Goal: Information Seeking & Learning: Learn about a topic

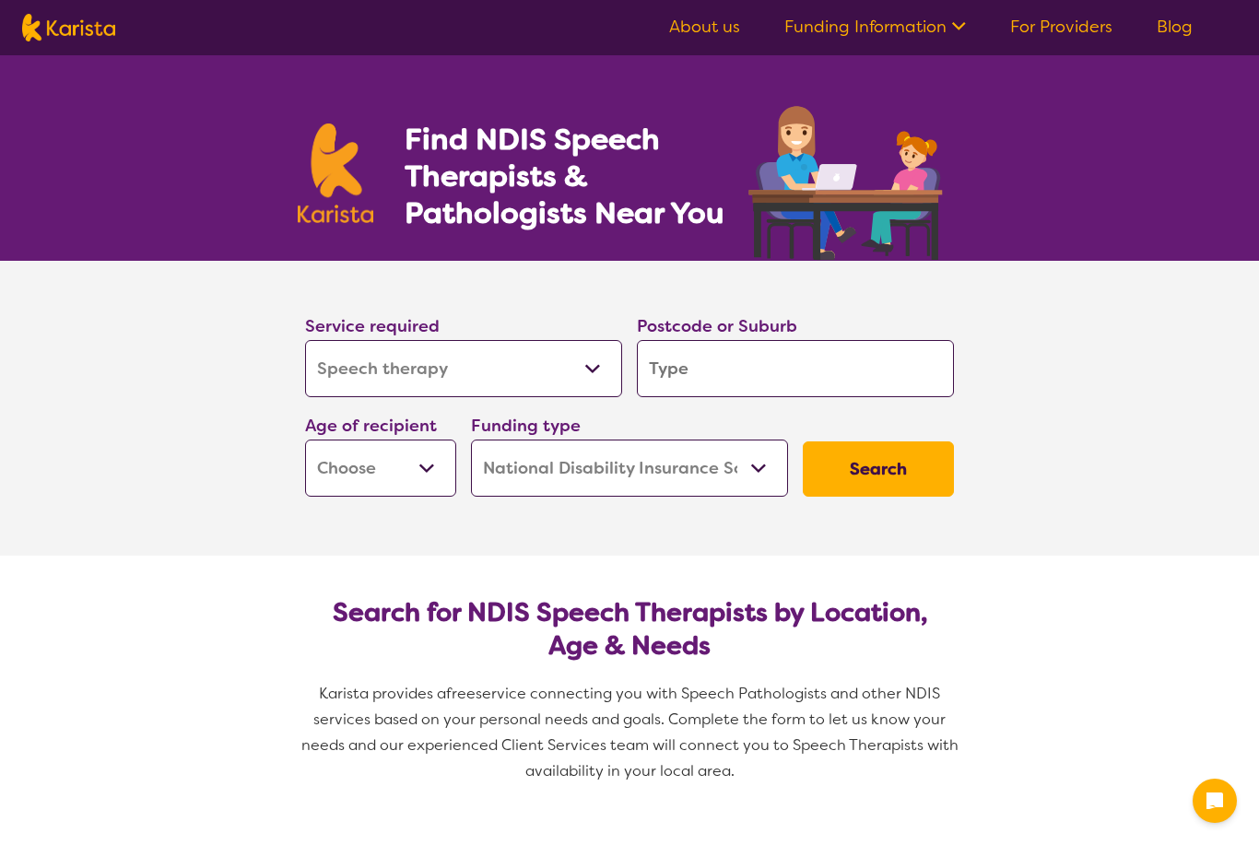
select select "Speech therapy"
select select "NDIS"
select select "Speech therapy"
select select "NDIS"
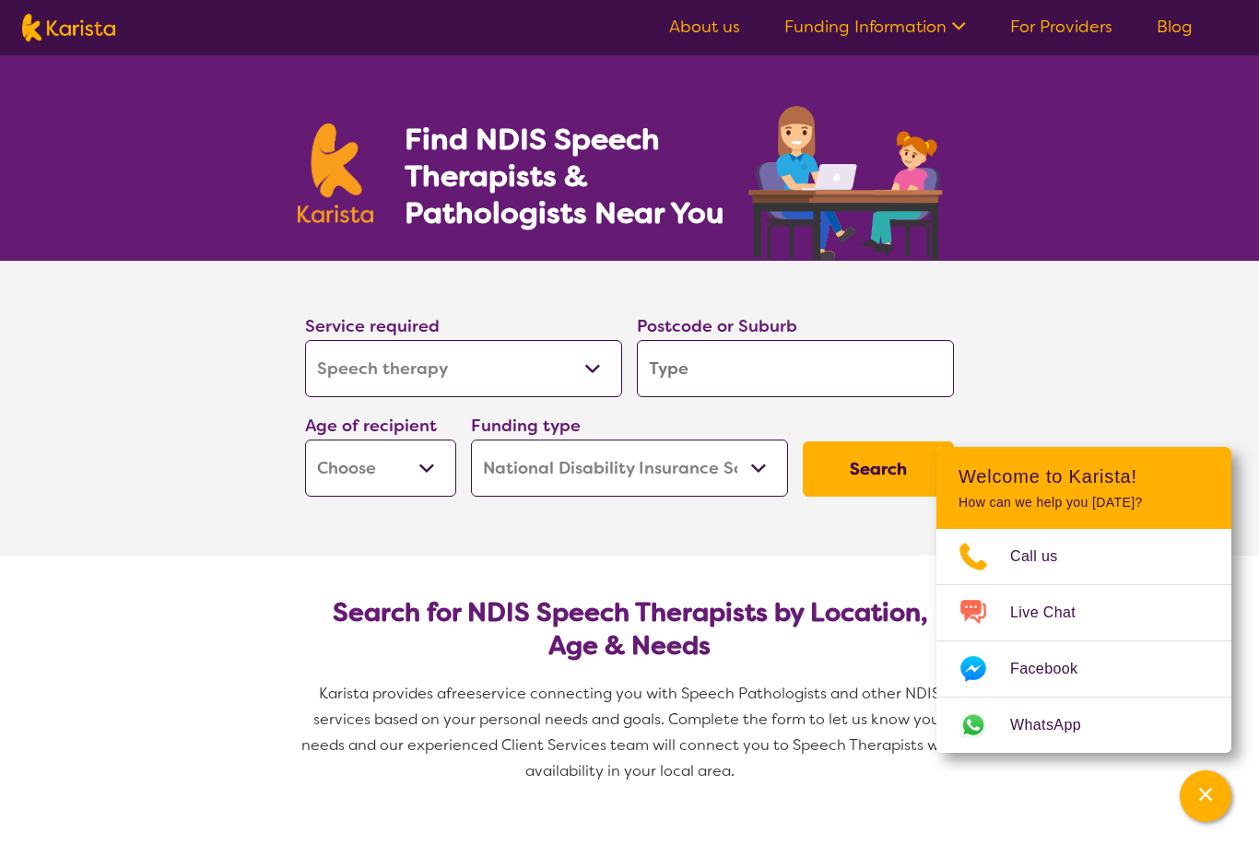
click at [666, 364] on input "search" at bounding box center [795, 368] width 317 height 57
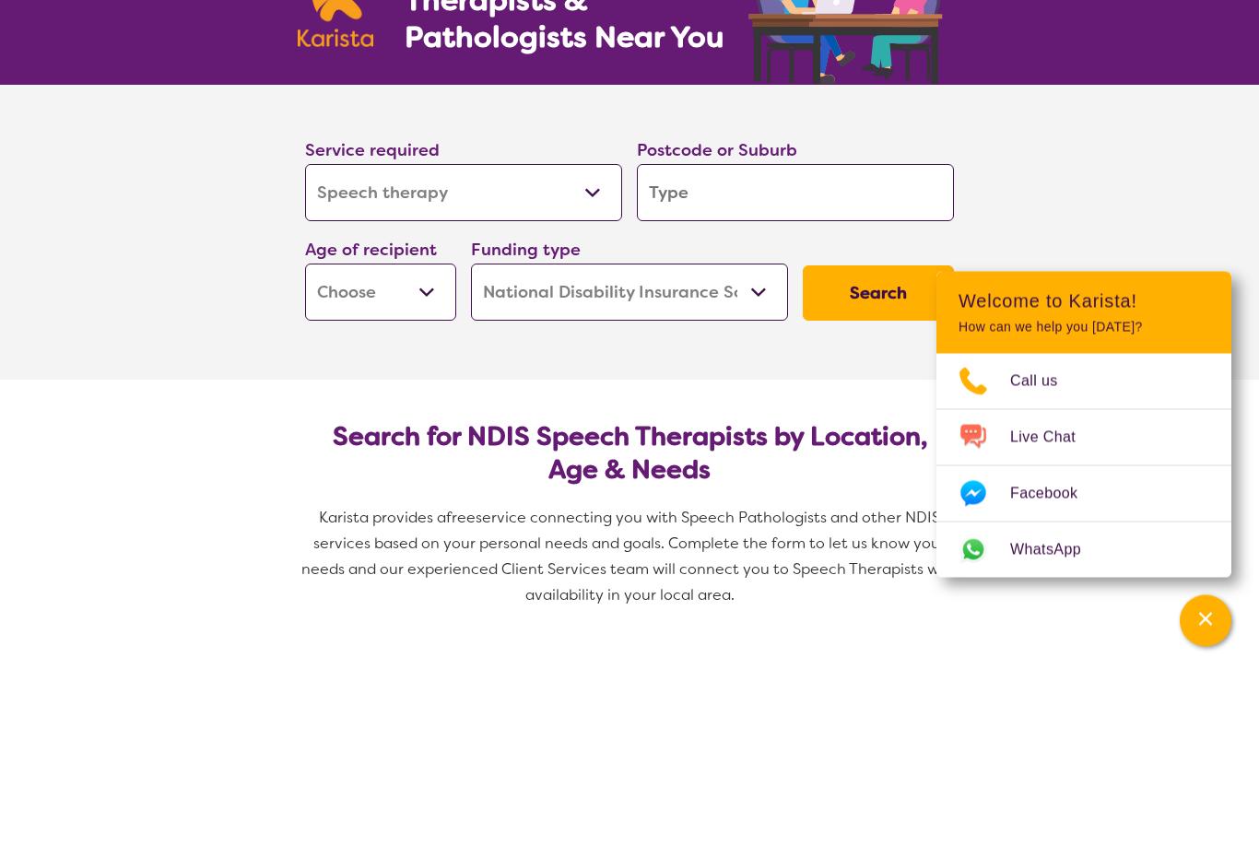
type input "3"
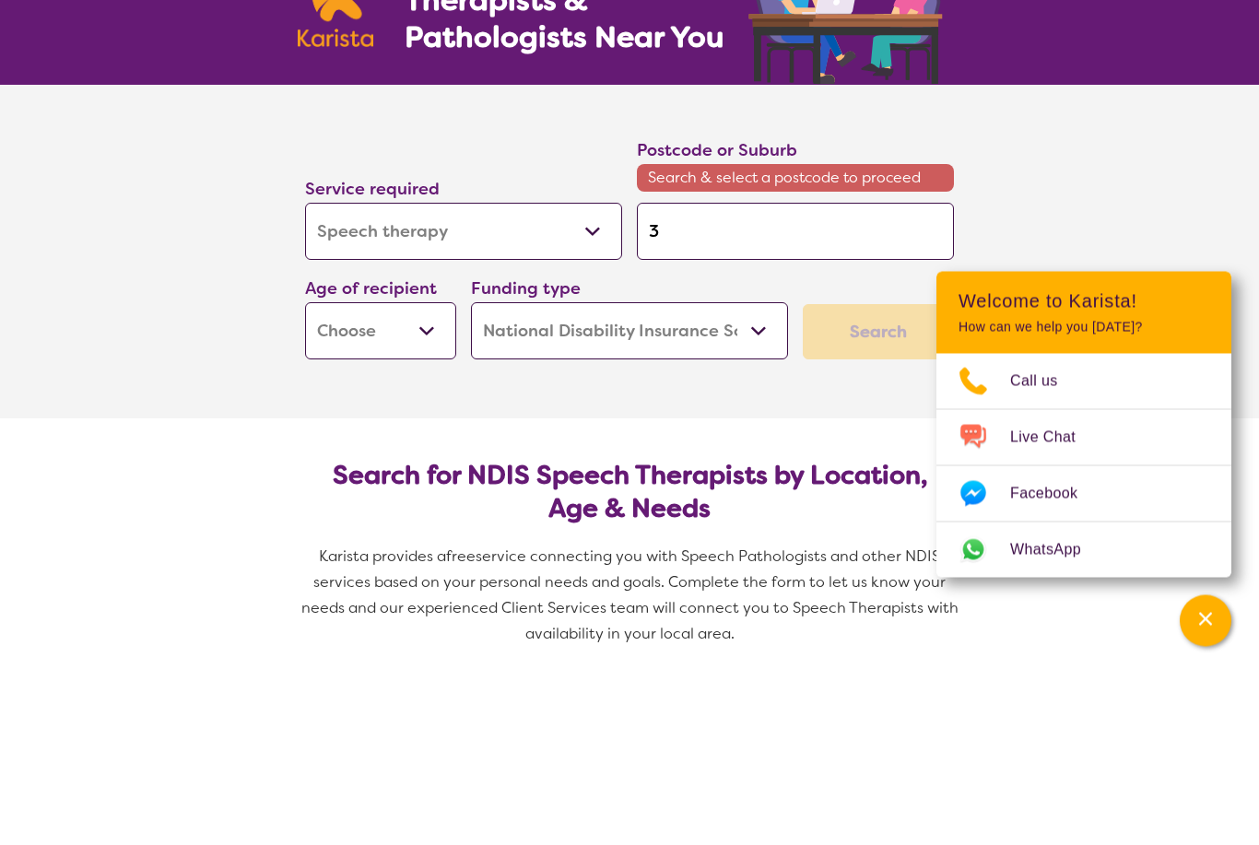
type input "30"
type input "302"
type input "3029"
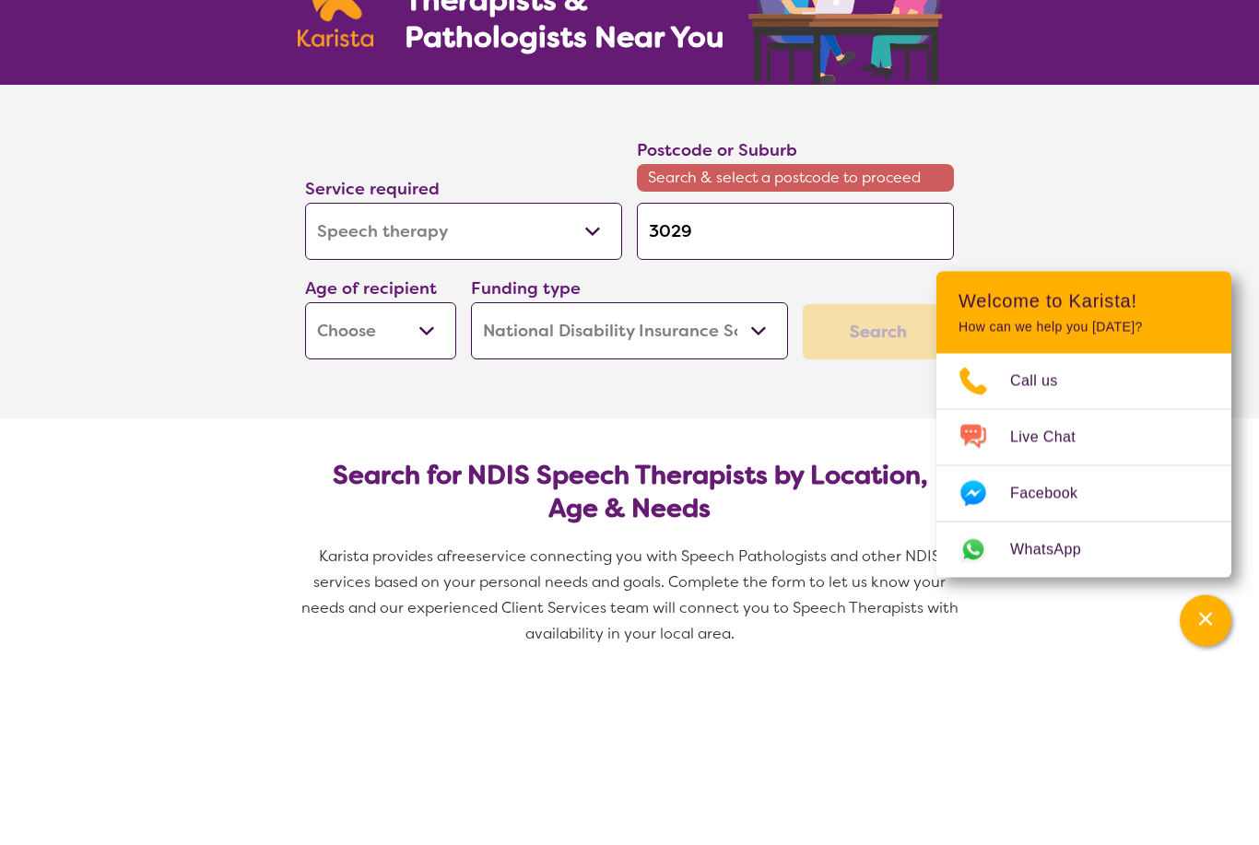
type input "3029"
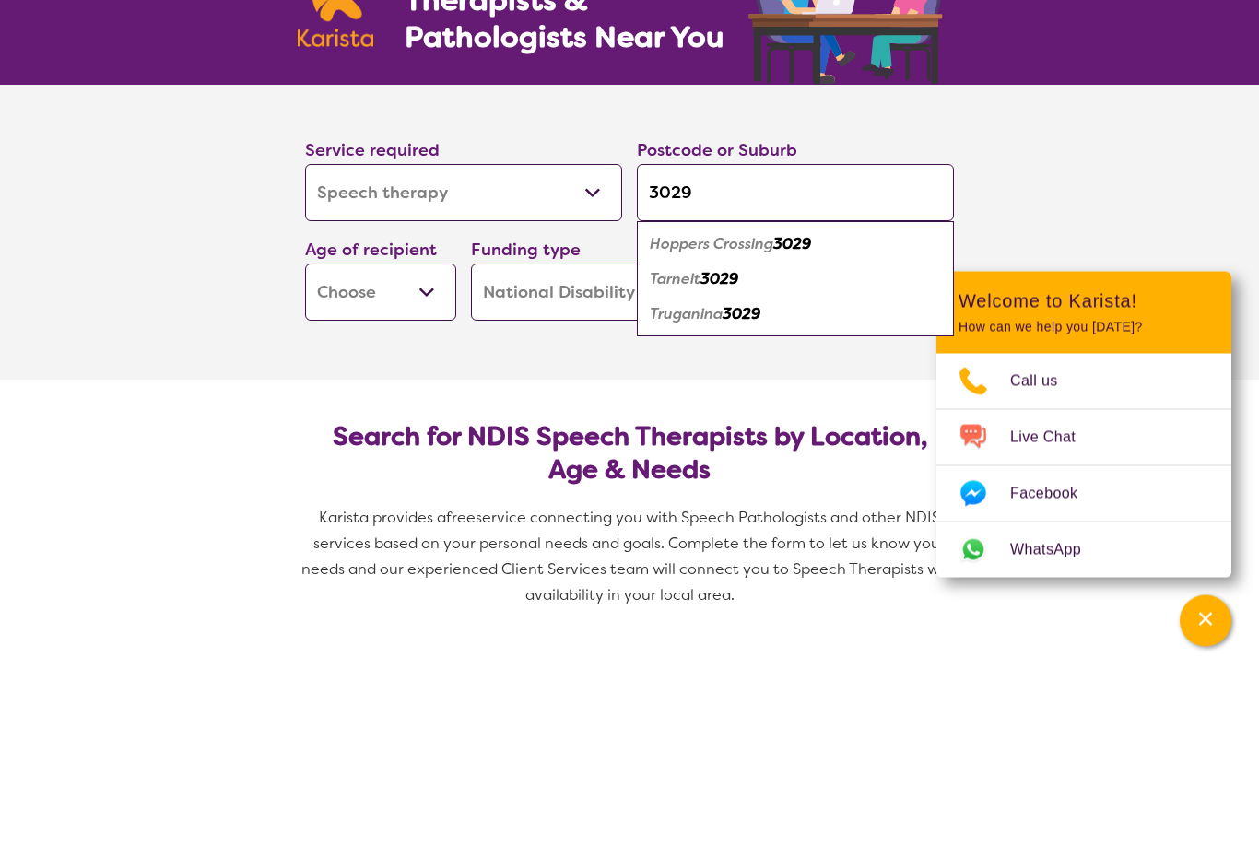
type input "3029"
click at [696, 480] on em "Truganina" at bounding box center [686, 489] width 73 height 19
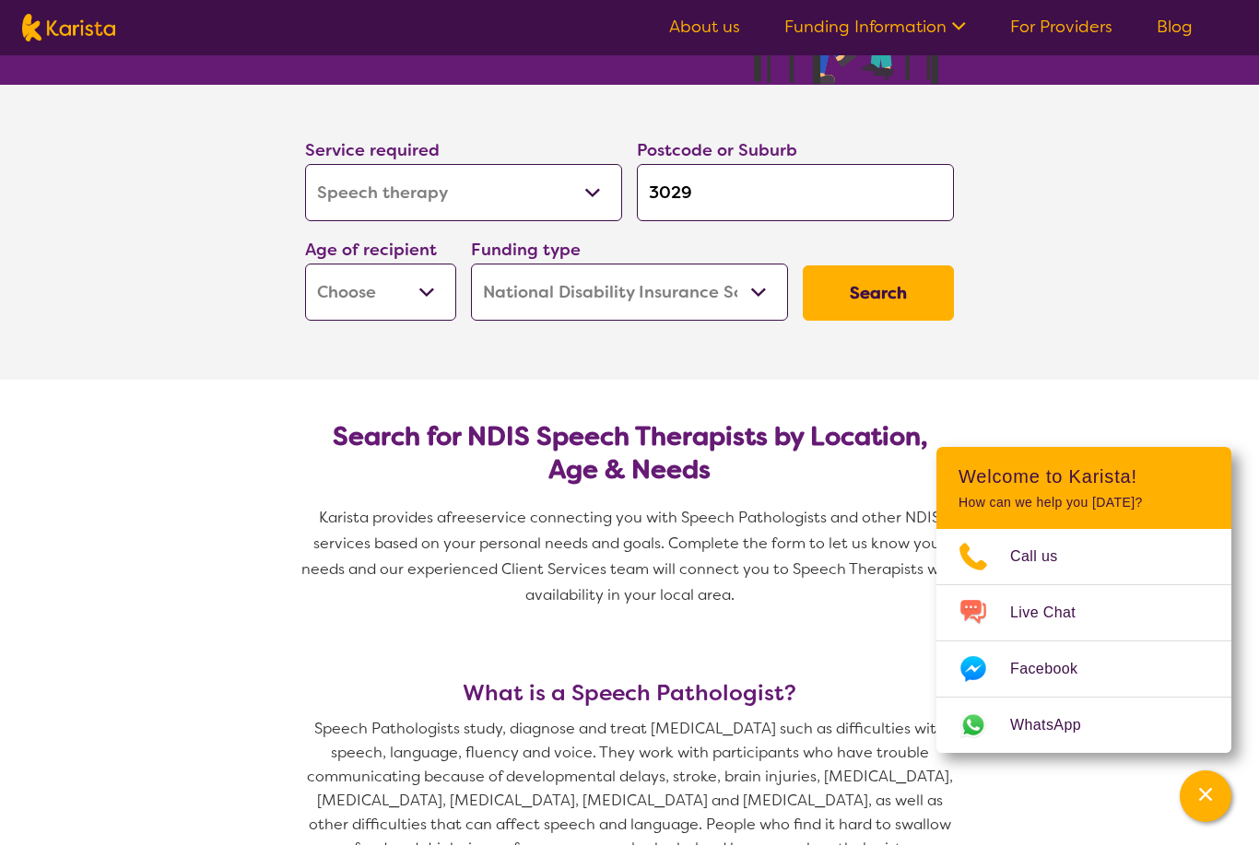
click at [429, 283] on select "Early Childhood - 0 to 9 Child - 10 to 11 Adolescent - 12 to 17 Adult - 18 to 6…" at bounding box center [380, 292] width 151 height 57
select select "EC"
click at [747, 291] on select "Home Care Package (HCP) National Disability Insurance Scheme (NDIS) I don't know" at bounding box center [629, 292] width 317 height 57
click at [857, 301] on button "Search" at bounding box center [878, 292] width 151 height 55
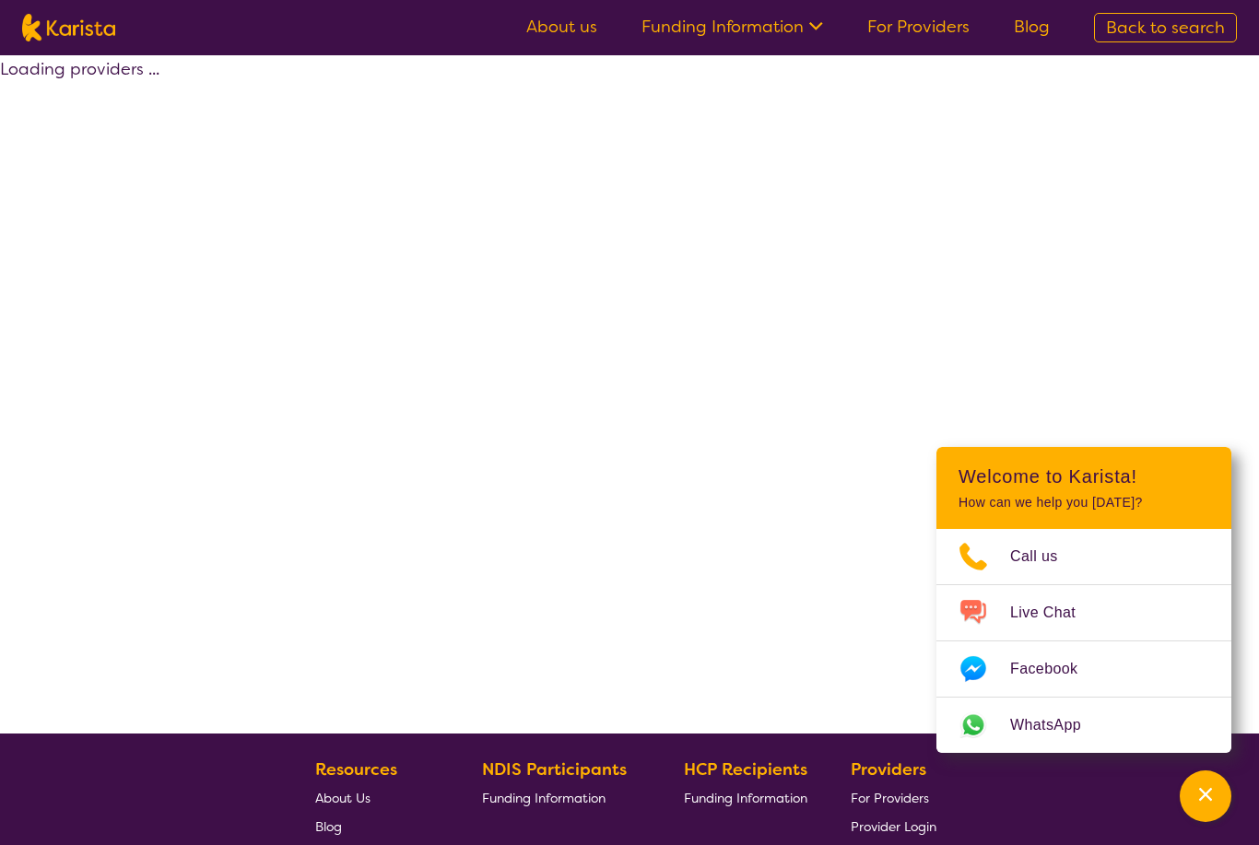
select select "by_score"
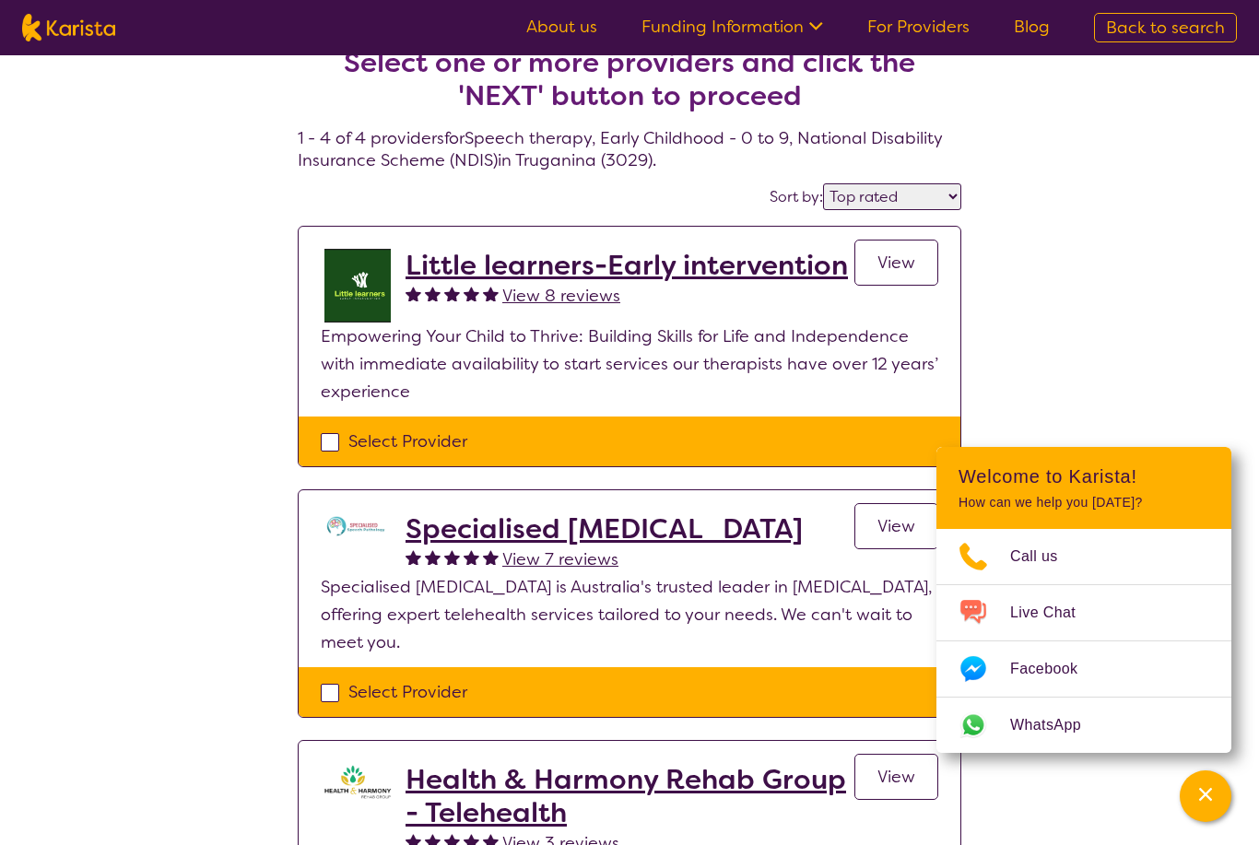
scroll to position [32, 0]
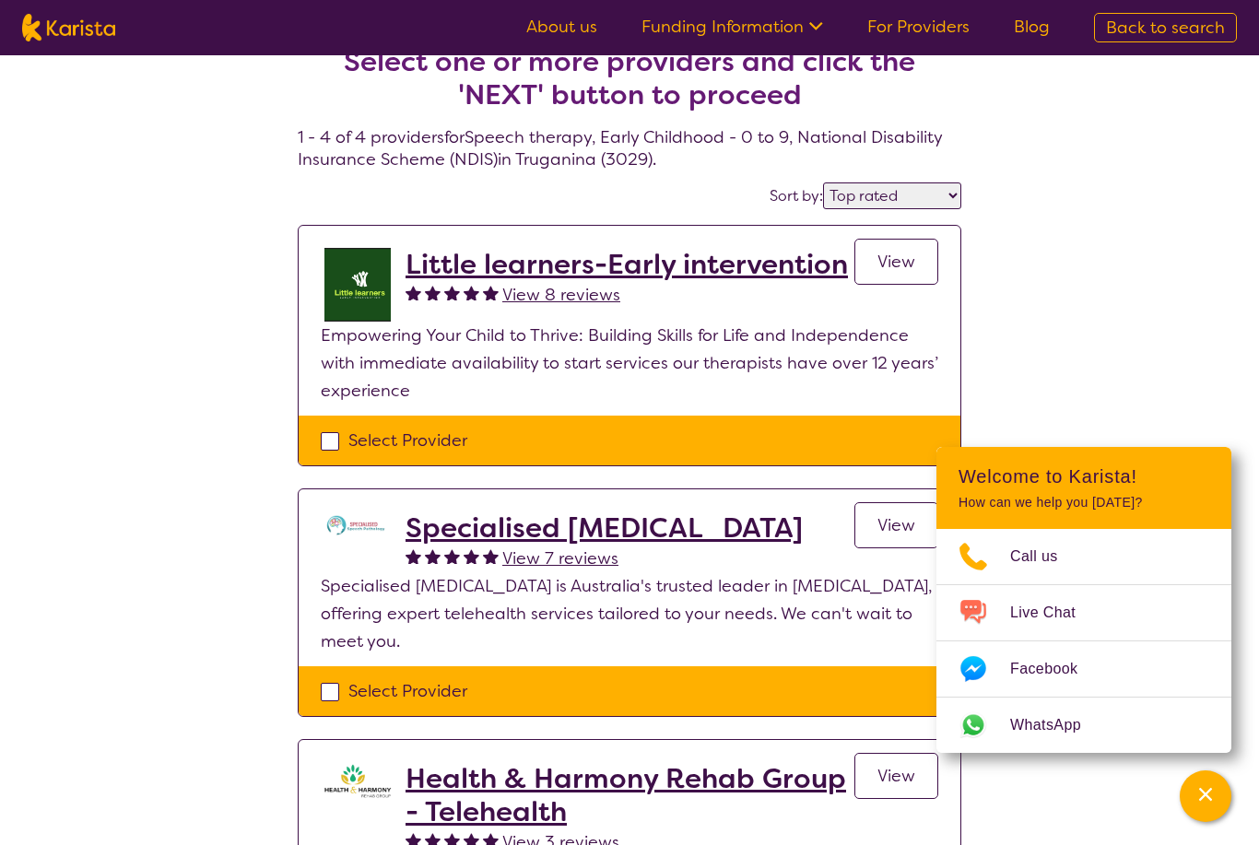
click at [926, 192] on select "Highly reviewed Top rated" at bounding box center [892, 196] width 138 height 27
click at [885, 267] on span "View" at bounding box center [897, 262] width 38 height 22
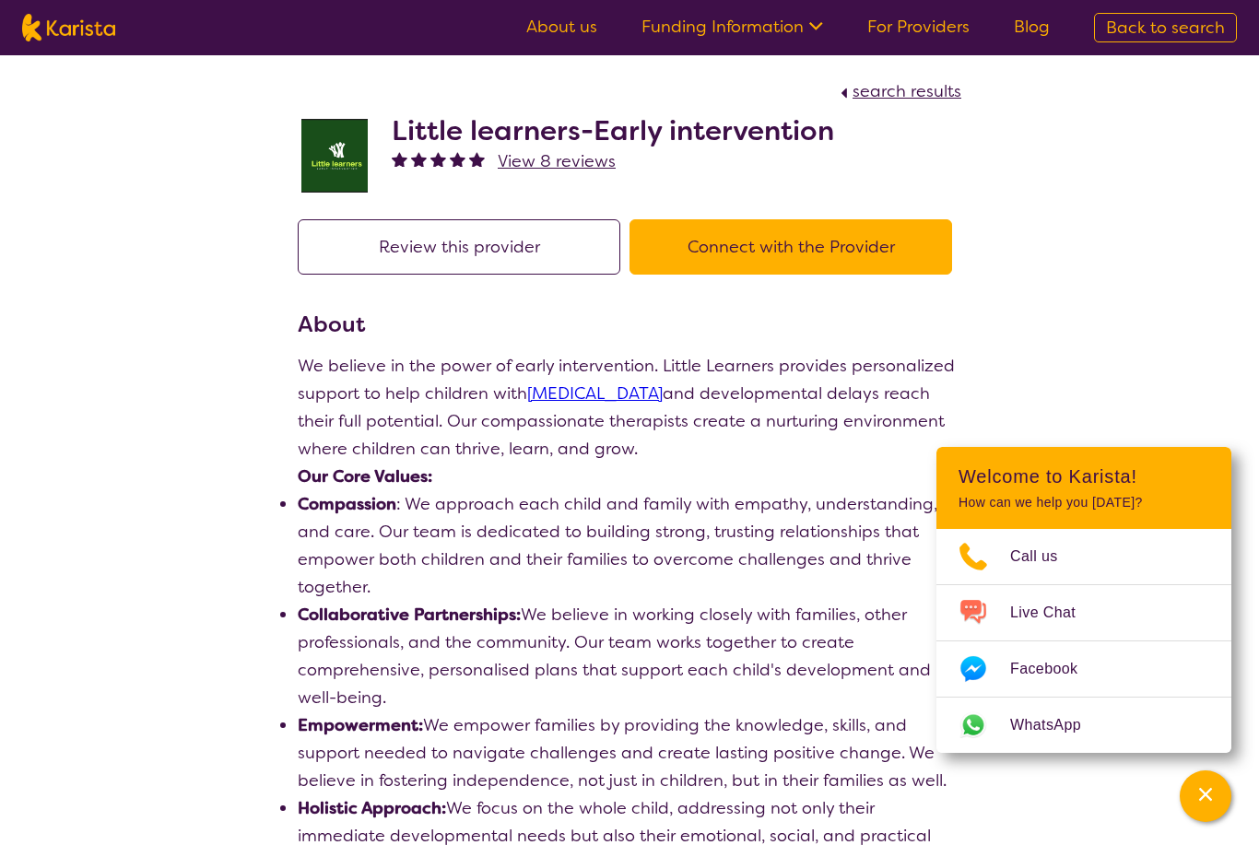
select select "by_score"
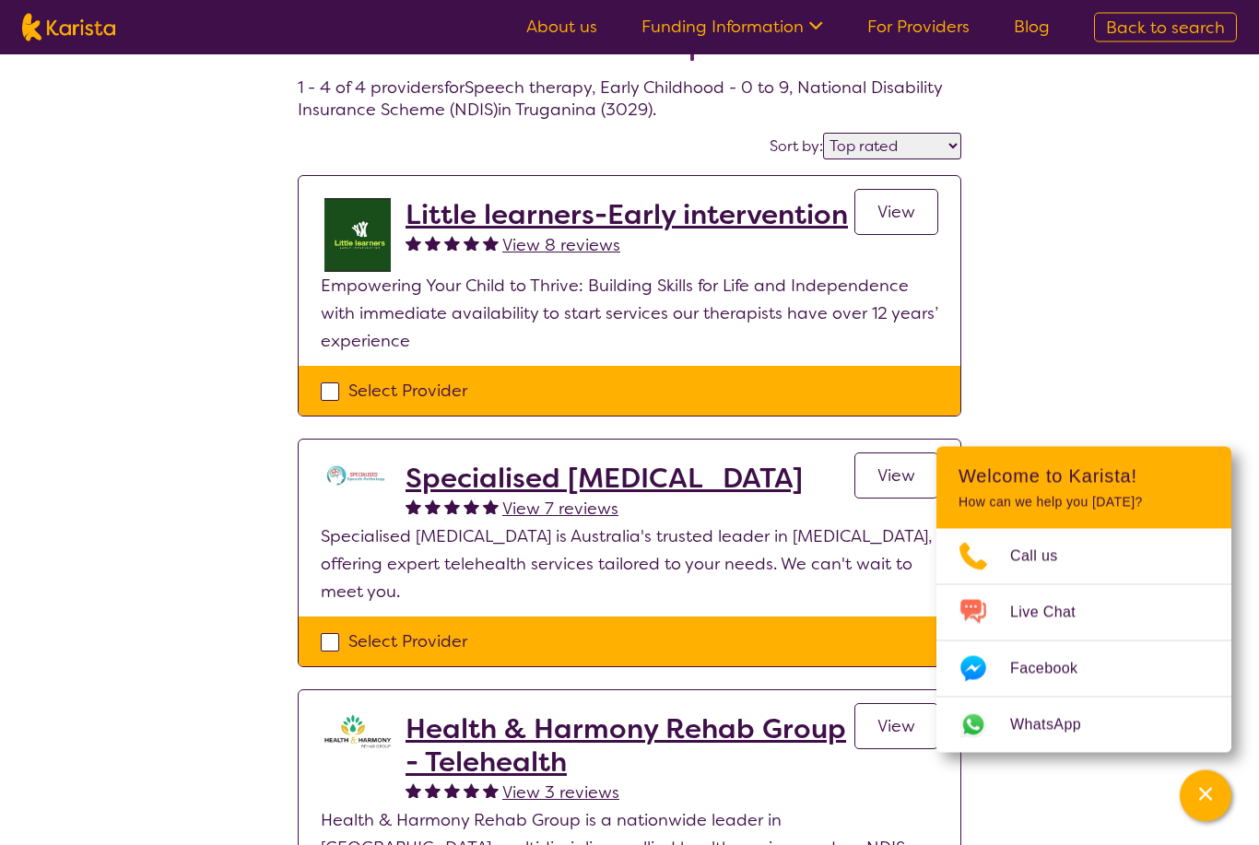
scroll to position [61, 0]
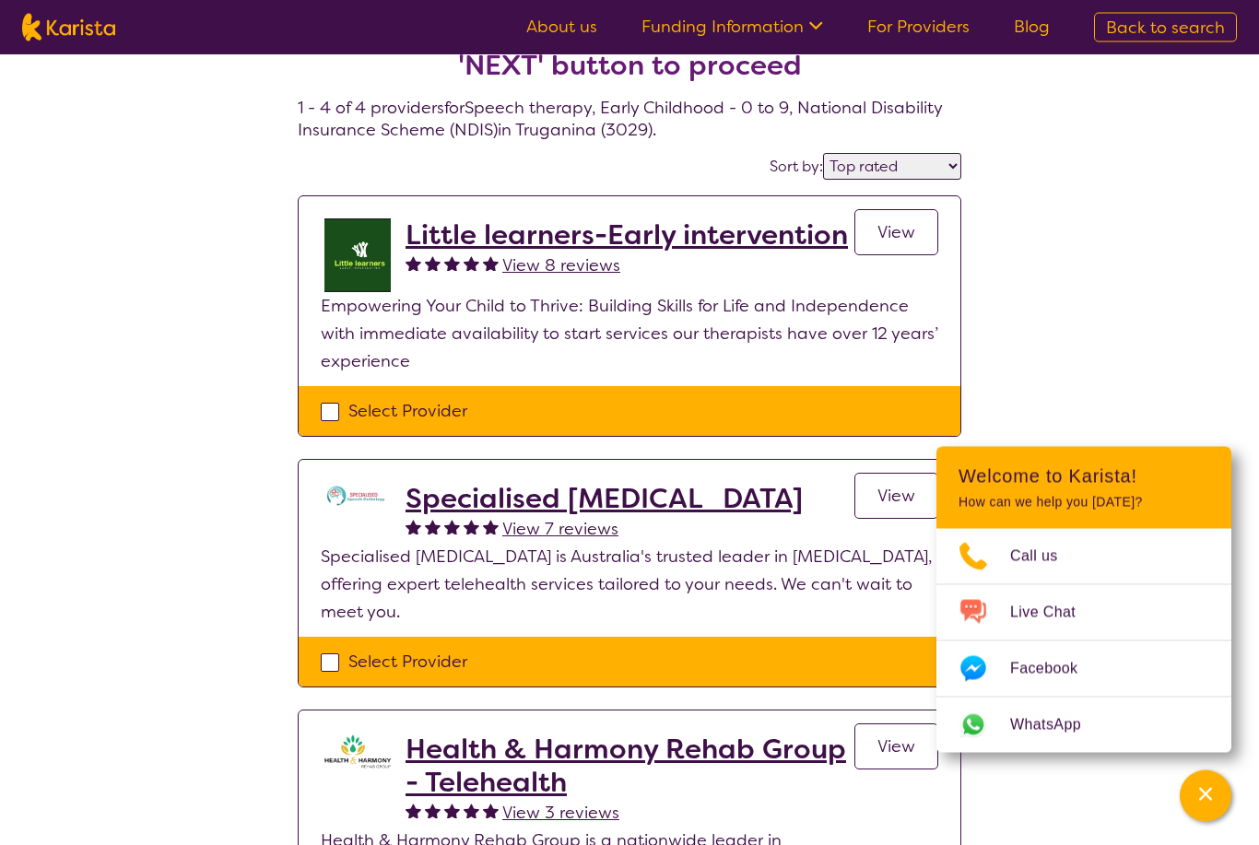
click at [477, 505] on h2 "Specialised [MEDICAL_DATA]" at bounding box center [604, 499] width 397 height 33
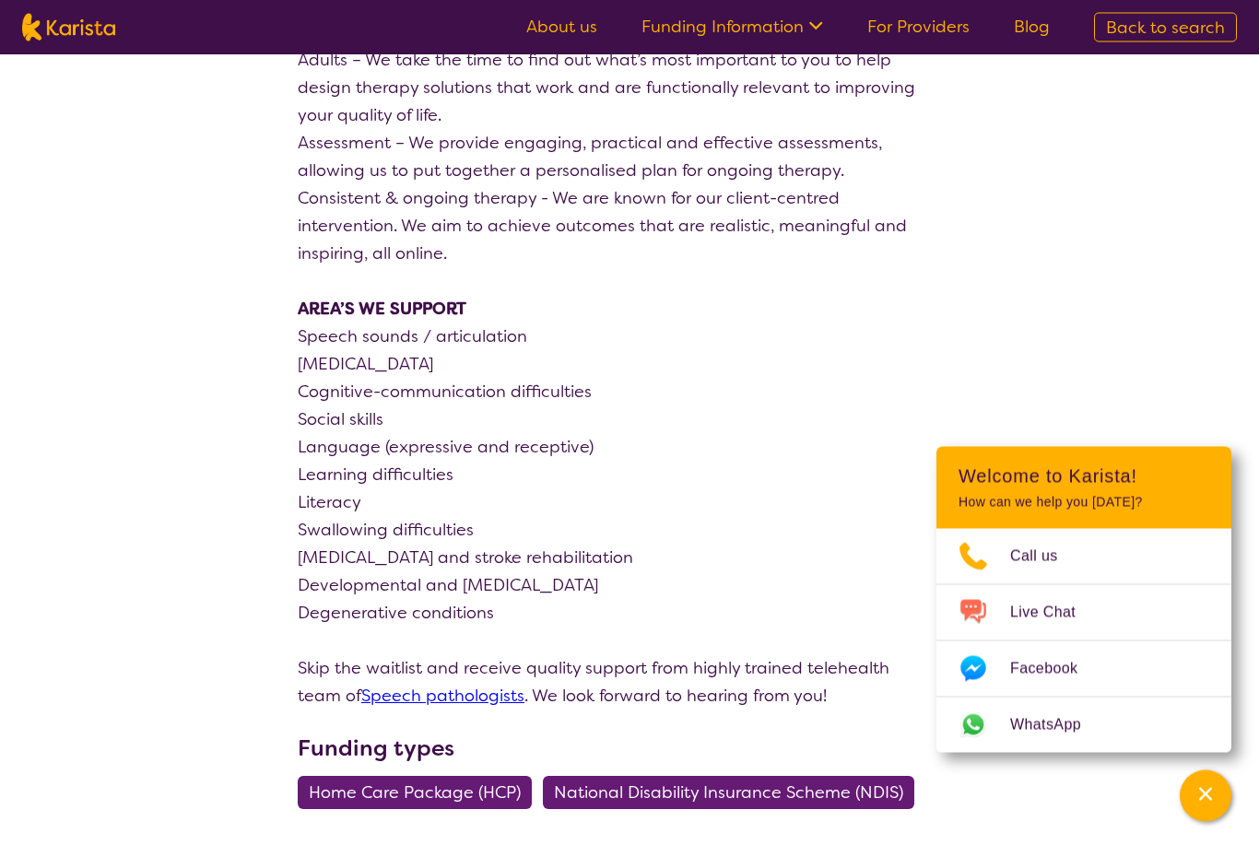
scroll to position [1634, 0]
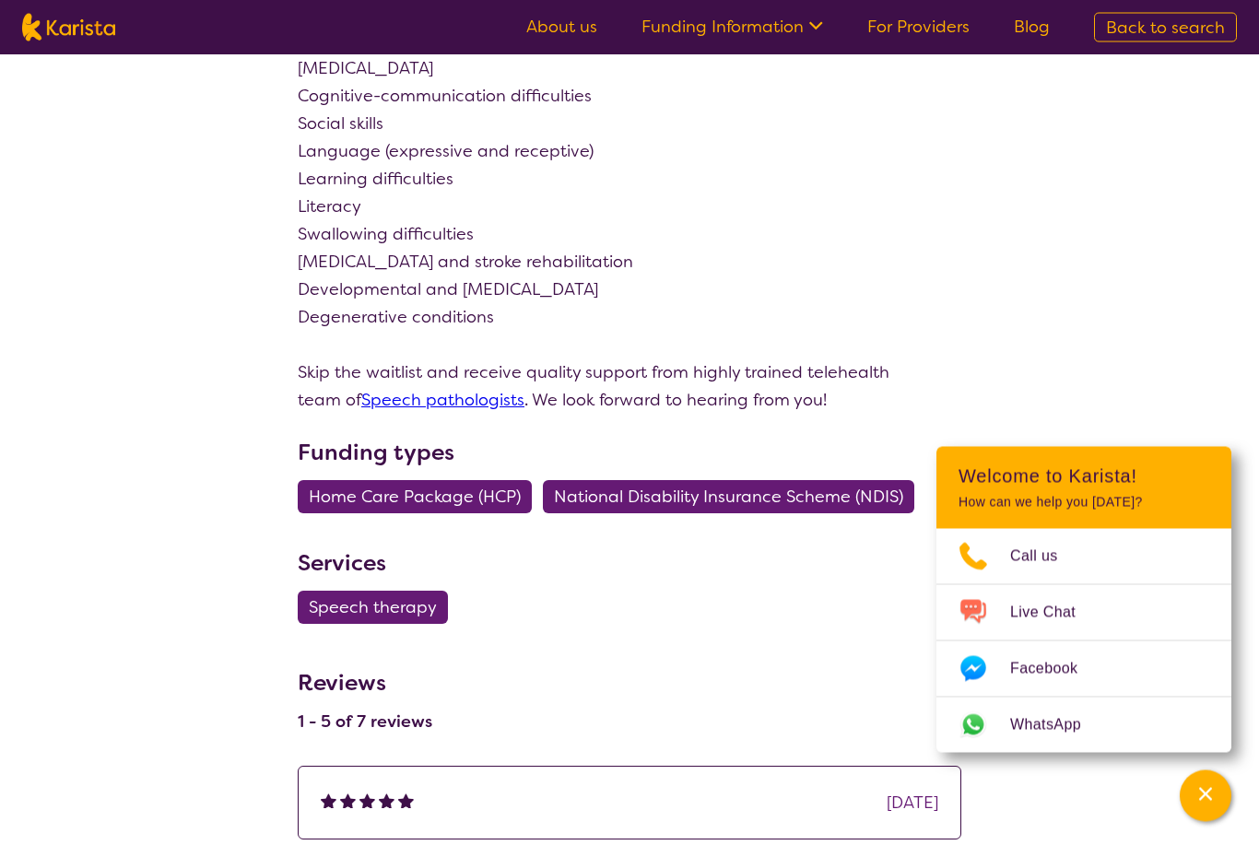
select select "by_score"
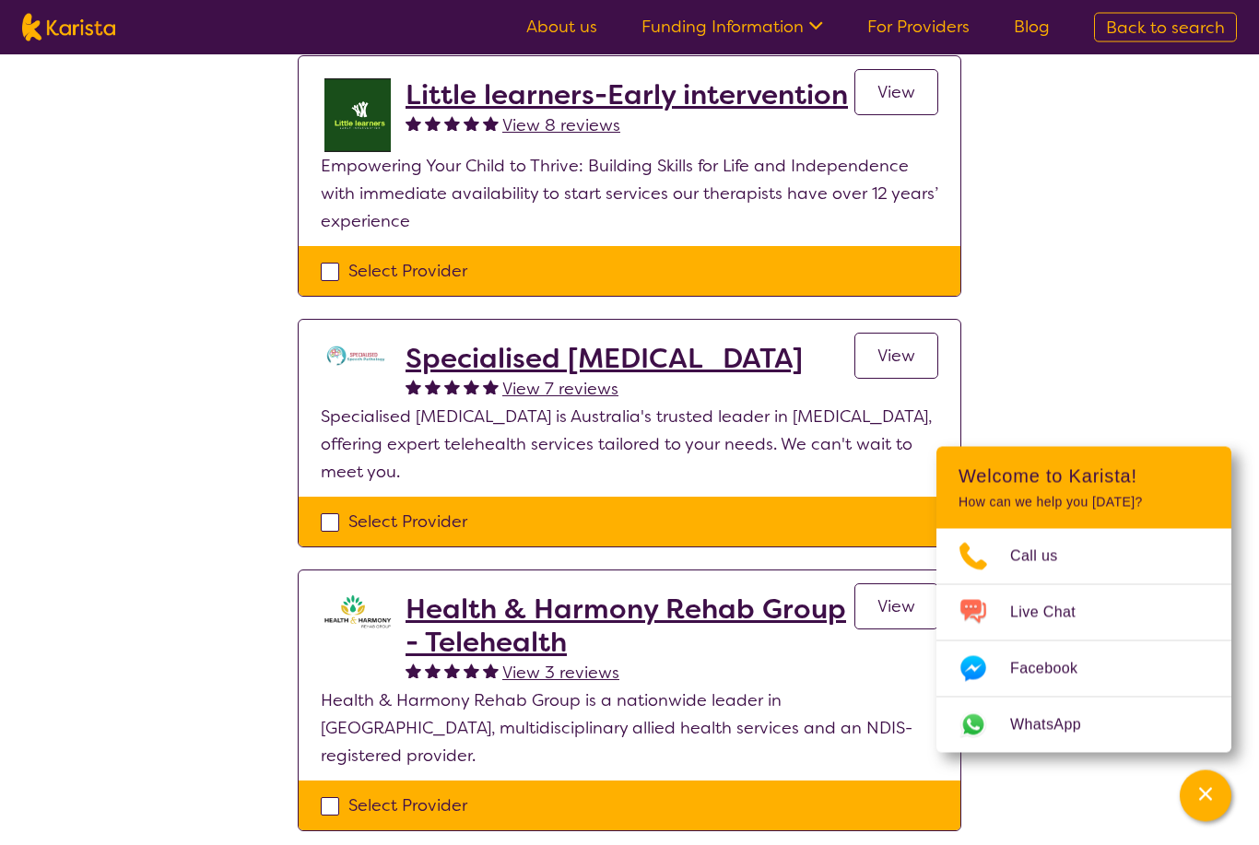
scroll to position [202, 0]
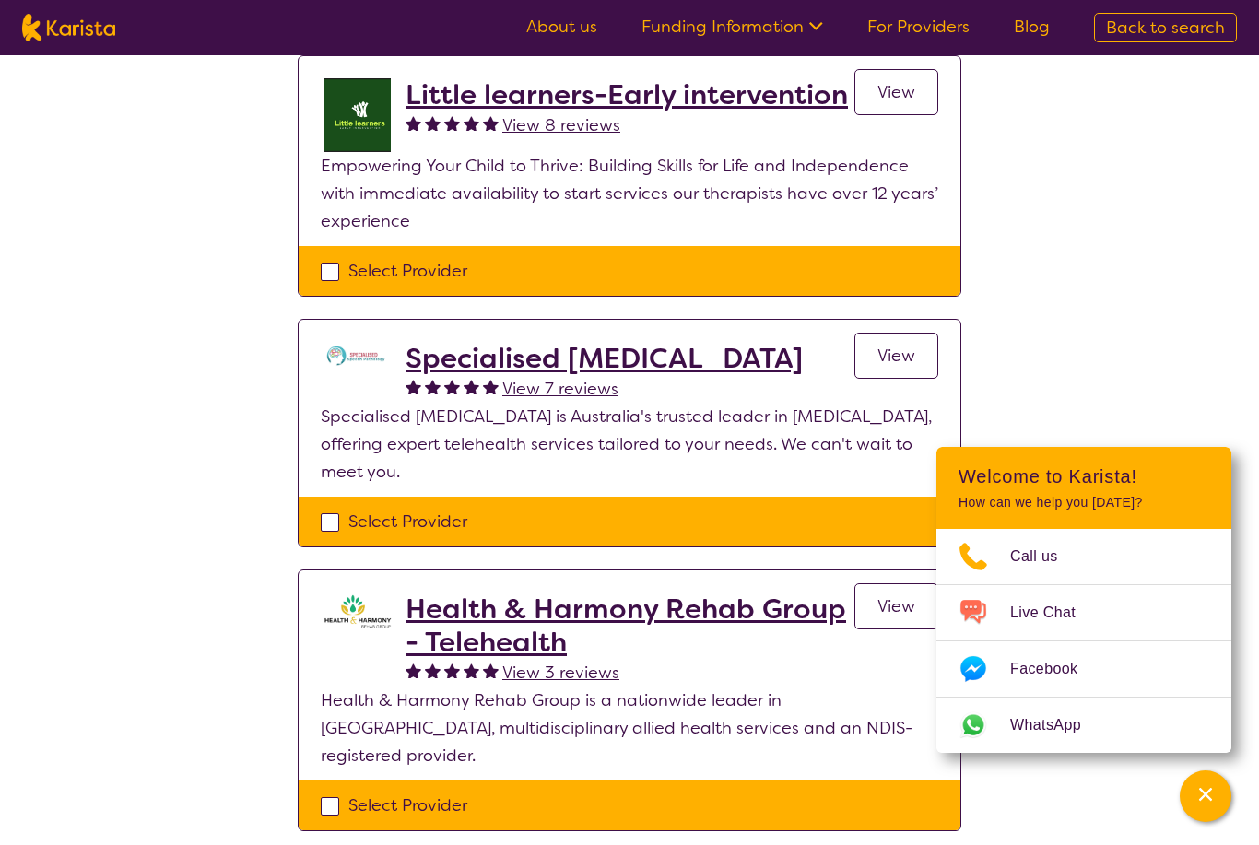
click at [484, 610] on h2 "Health & Harmony Rehab Group - Telehealth" at bounding box center [630, 626] width 449 height 66
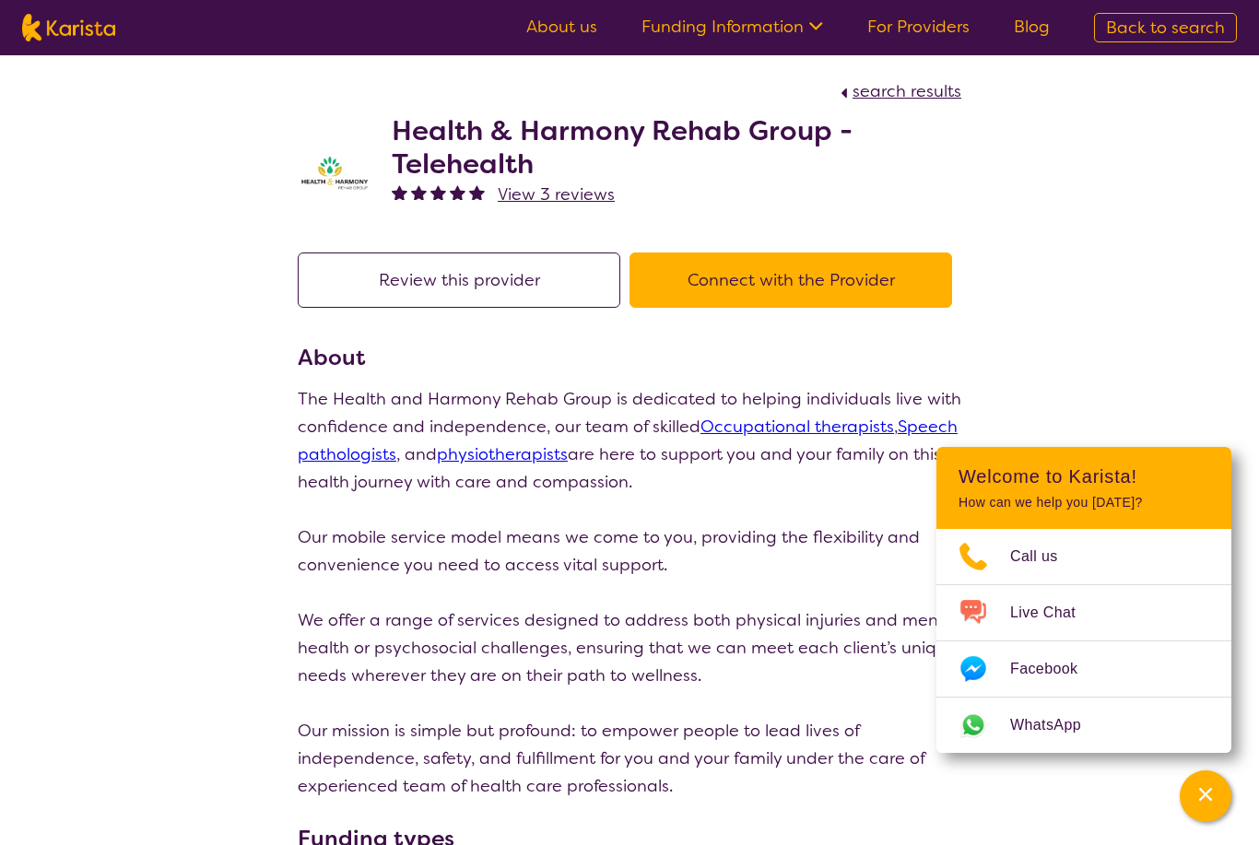
select select "by_score"
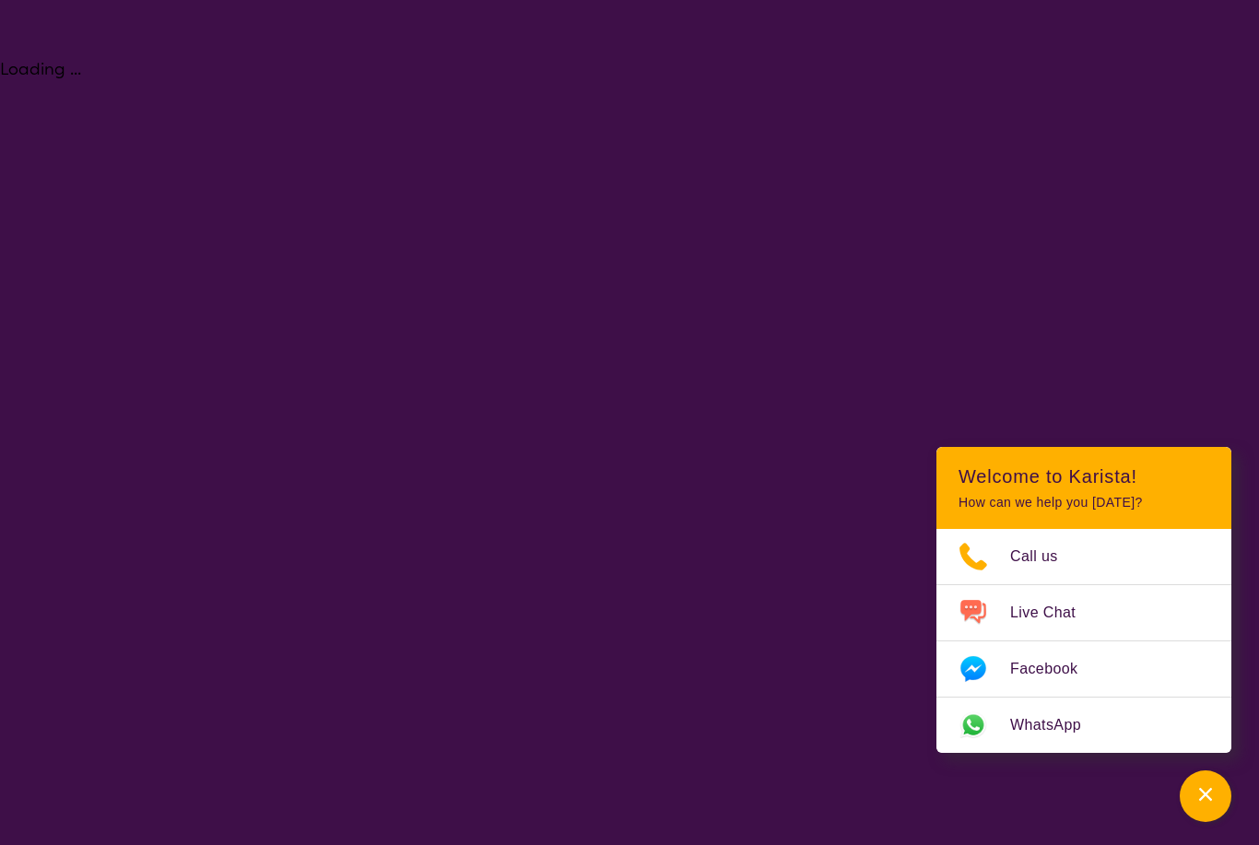
select select "Speech therapy"
select select "EC"
select select "NDIS"
select select "Speech therapy"
select select "EC"
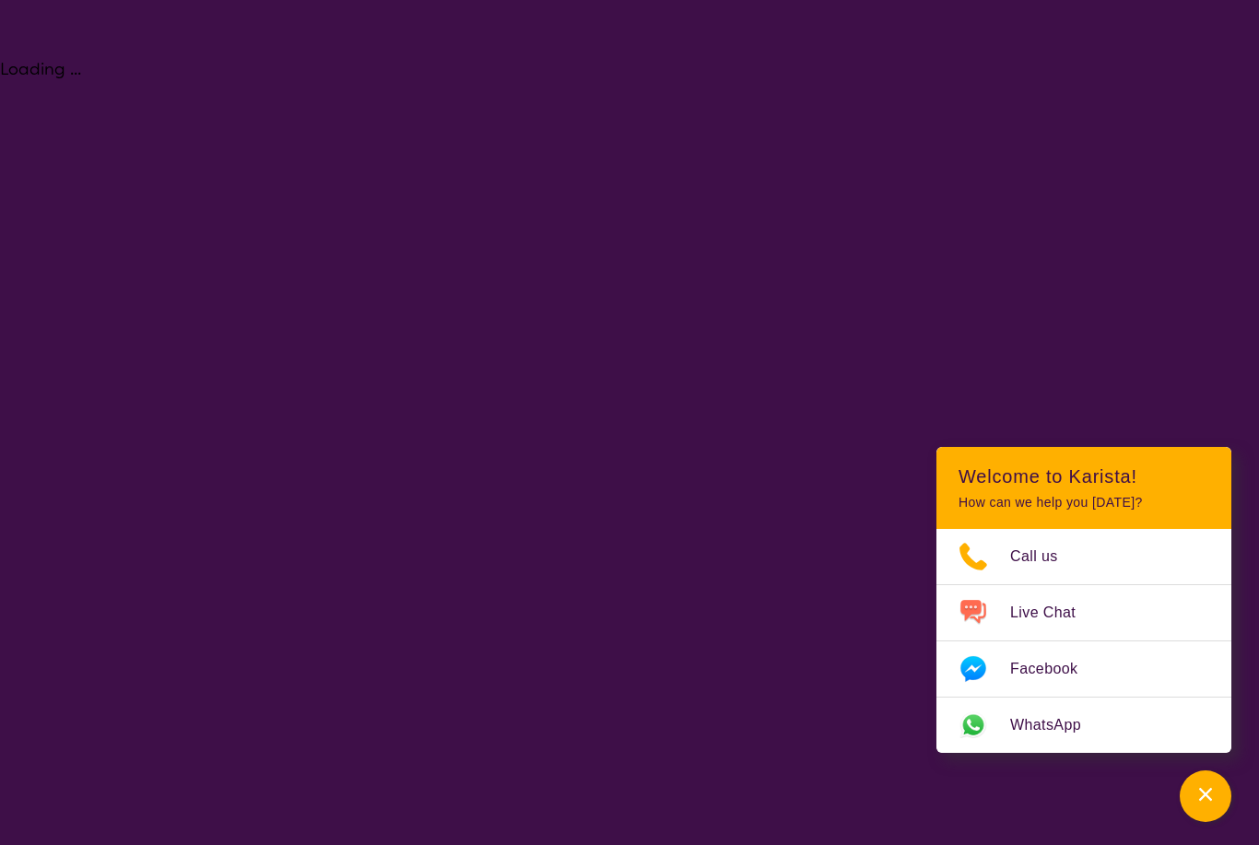
select select "NDIS"
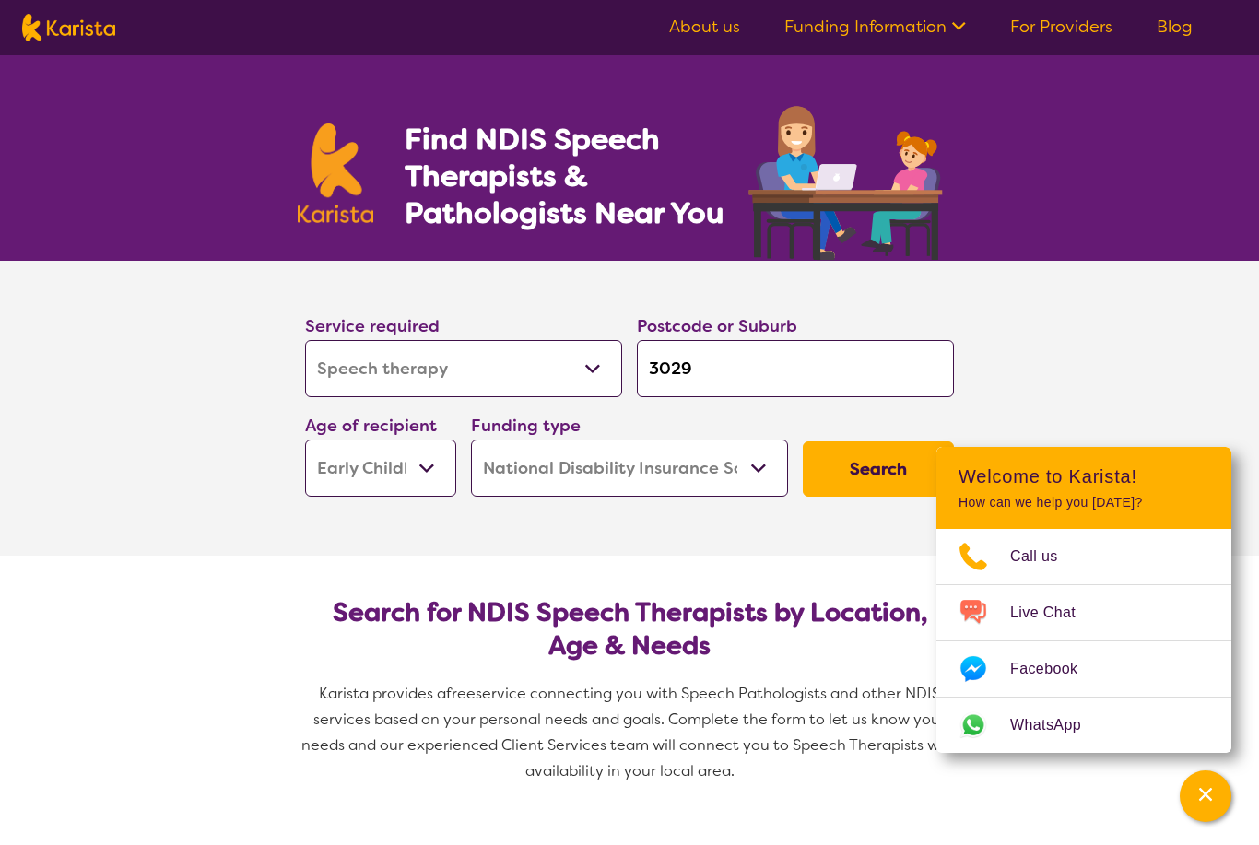
click at [575, 368] on select "Allied Health Assistant Assessment ([MEDICAL_DATA] or [MEDICAL_DATA]) Behaviour…" at bounding box center [463, 368] width 317 height 57
select select "[MEDICAL_DATA]"
click at [852, 452] on button "Search" at bounding box center [878, 469] width 151 height 55
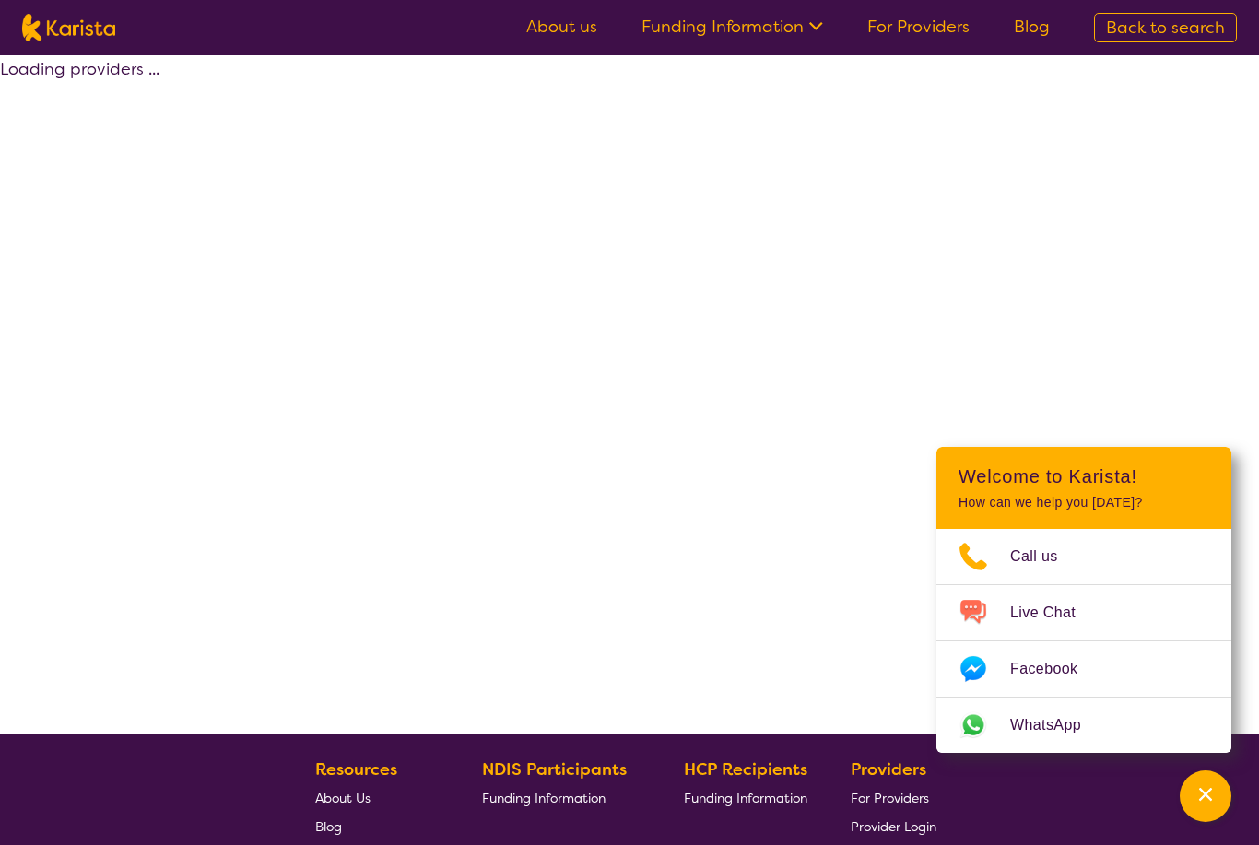
select select "by_score"
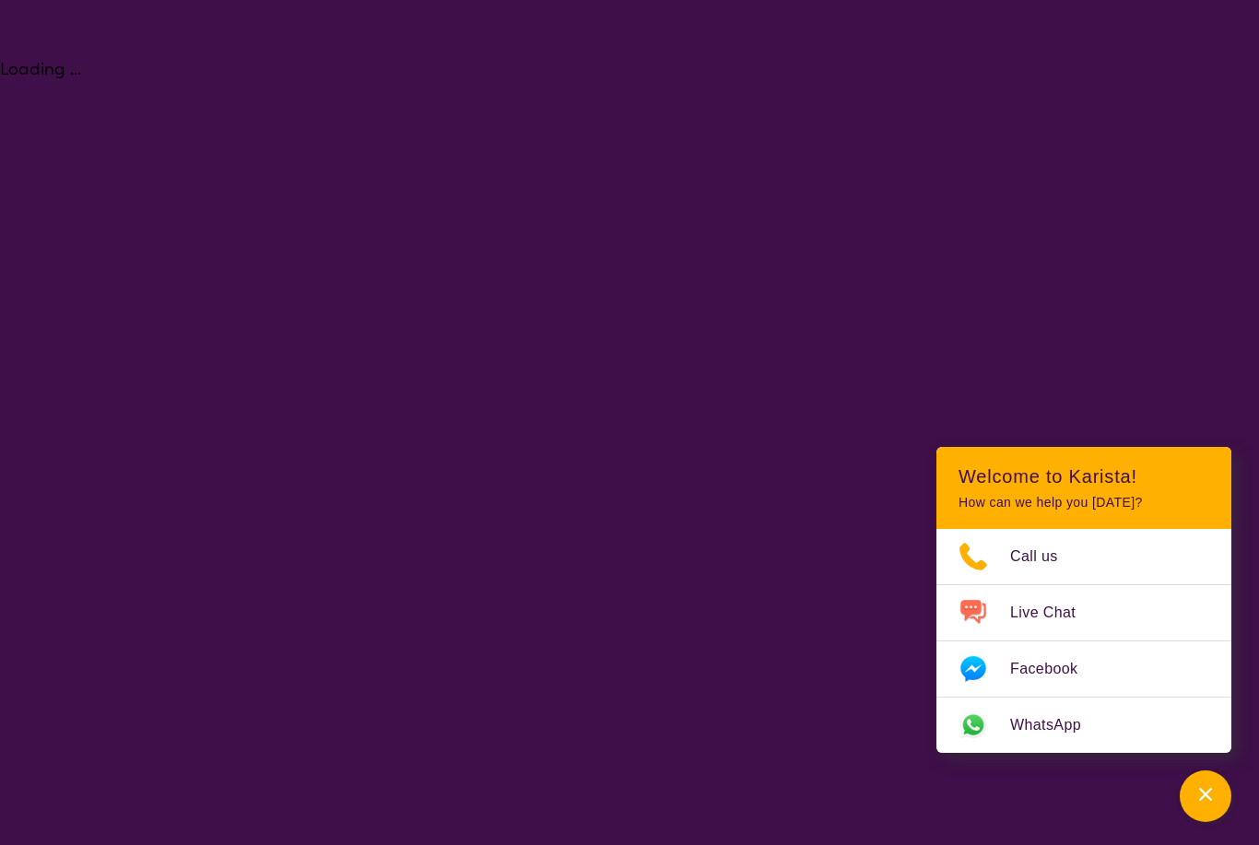
select select "Speech therapy"
select select "EC"
select select "NDIS"
select select "Speech therapy"
select select "EC"
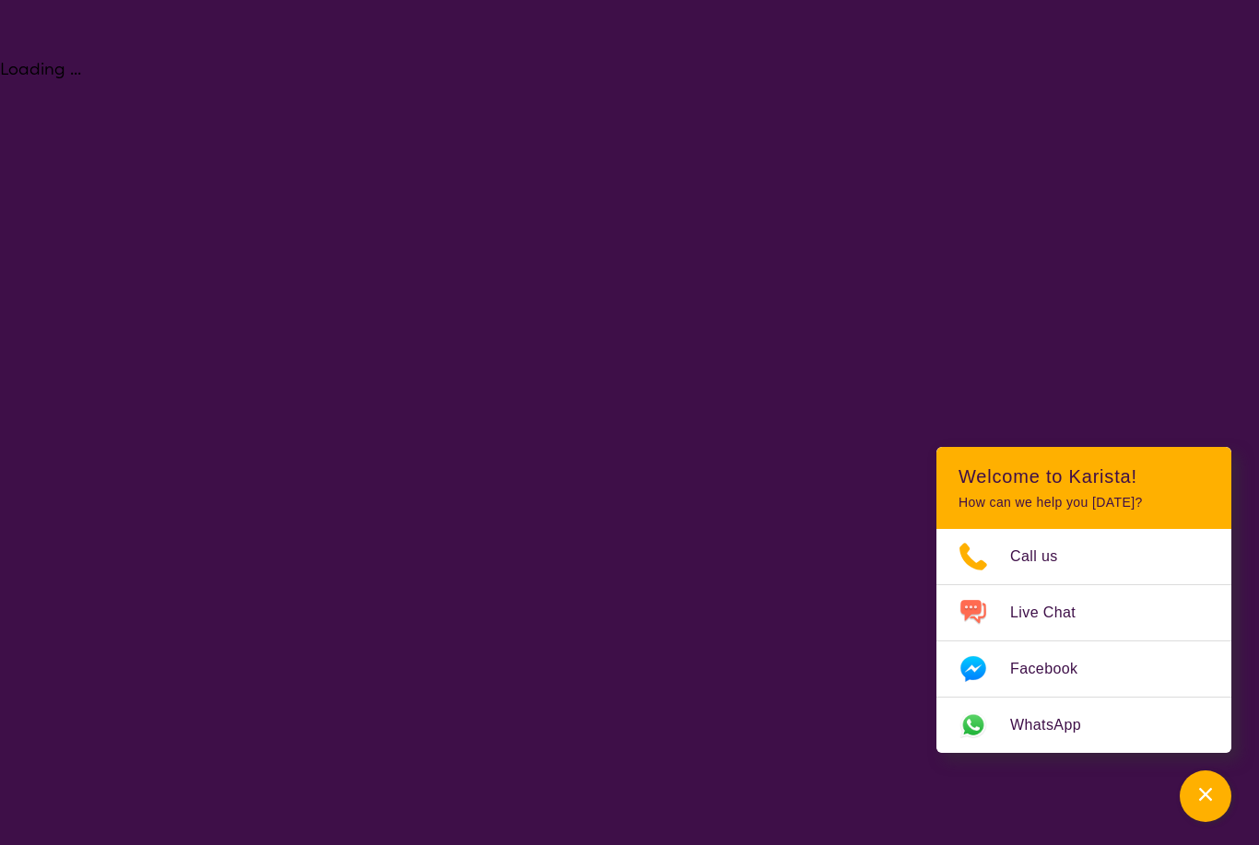
select select "NDIS"
